Goal: Communication & Community: Participate in discussion

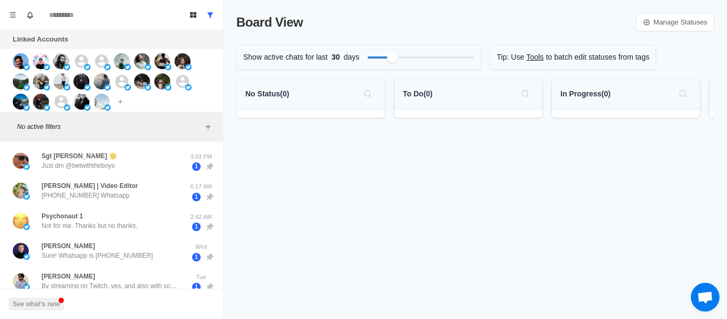
click at [124, 153] on div "Sgt Blackout 🫡 Just dm @betwiththeboys" at bounding box center [100, 161] width 175 height 22
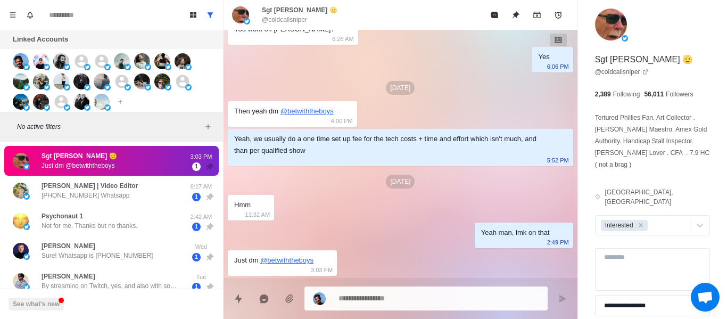
type textarea "*"
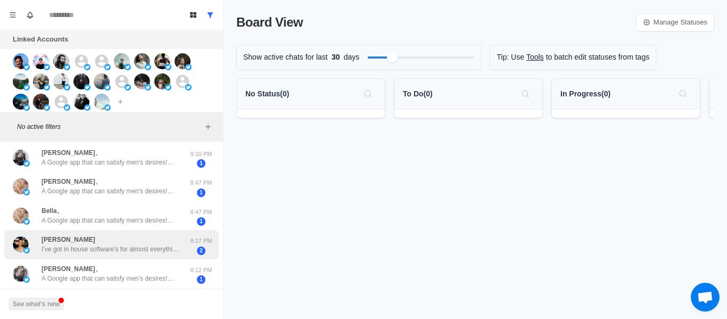
scroll to position [489, 0]
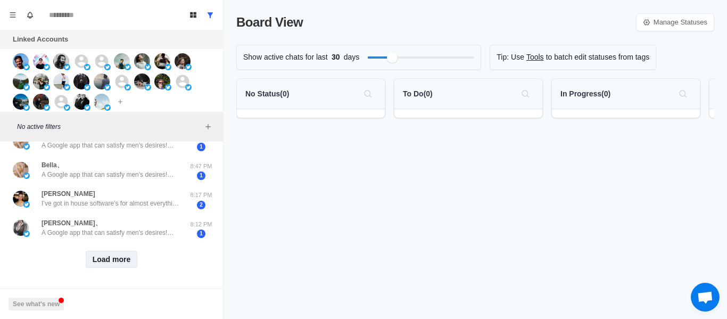
click at [120, 251] on button "Load more" at bounding box center [112, 259] width 52 height 17
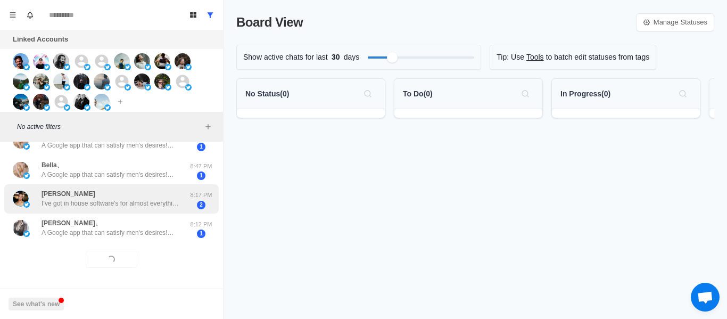
click at [118, 189] on div "[PERSON_NAME] I’ve got in house software’s for almost everything tho" at bounding box center [111, 198] width 138 height 19
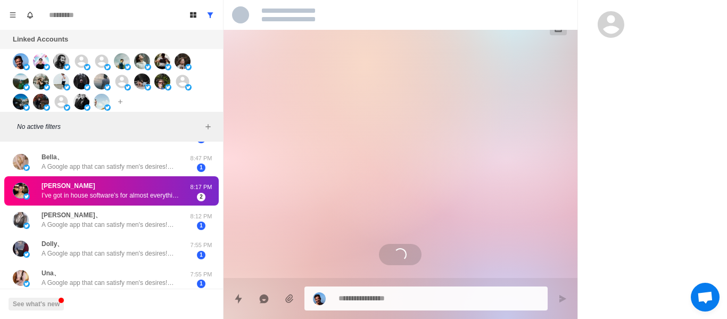
drag, startPoint x: 118, startPoint y: 164, endPoint x: 247, endPoint y: 190, distance: 131.3
click at [121, 166] on p "A Google app that can satisfy men's desires!💋 Beauties from around the world fr…" at bounding box center [111, 167] width 138 height 10
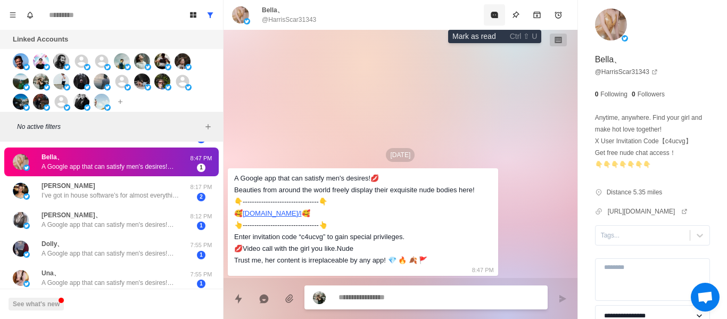
click at [492, 21] on button "Mark as read" at bounding box center [494, 14] width 21 height 21
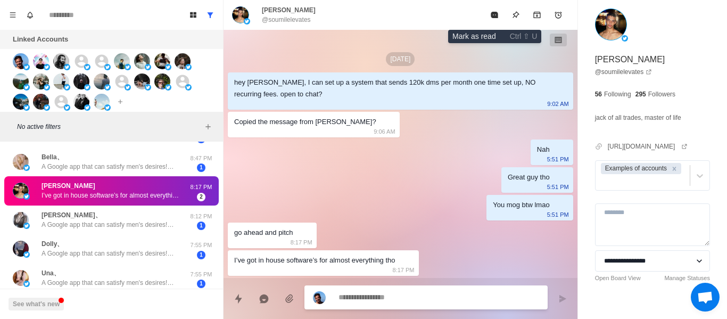
click at [491, 17] on icon "Mark as read" at bounding box center [494, 15] width 9 height 9
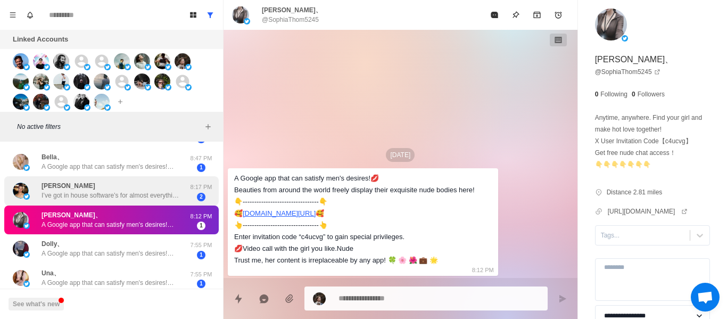
click at [149, 184] on div "[PERSON_NAME] I’ve got in house software’s for almost everything tho" at bounding box center [111, 190] width 138 height 19
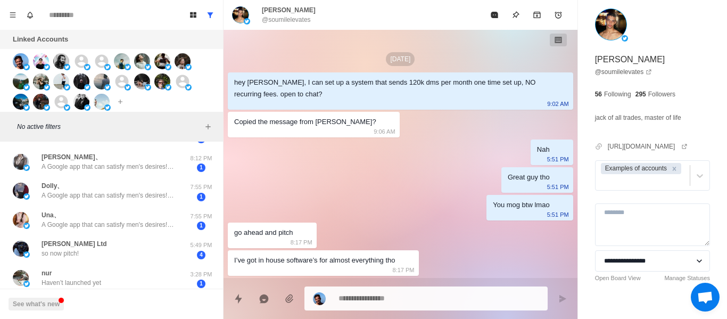
type textarea "*"
